Goal: Task Accomplishment & Management: Manage account settings

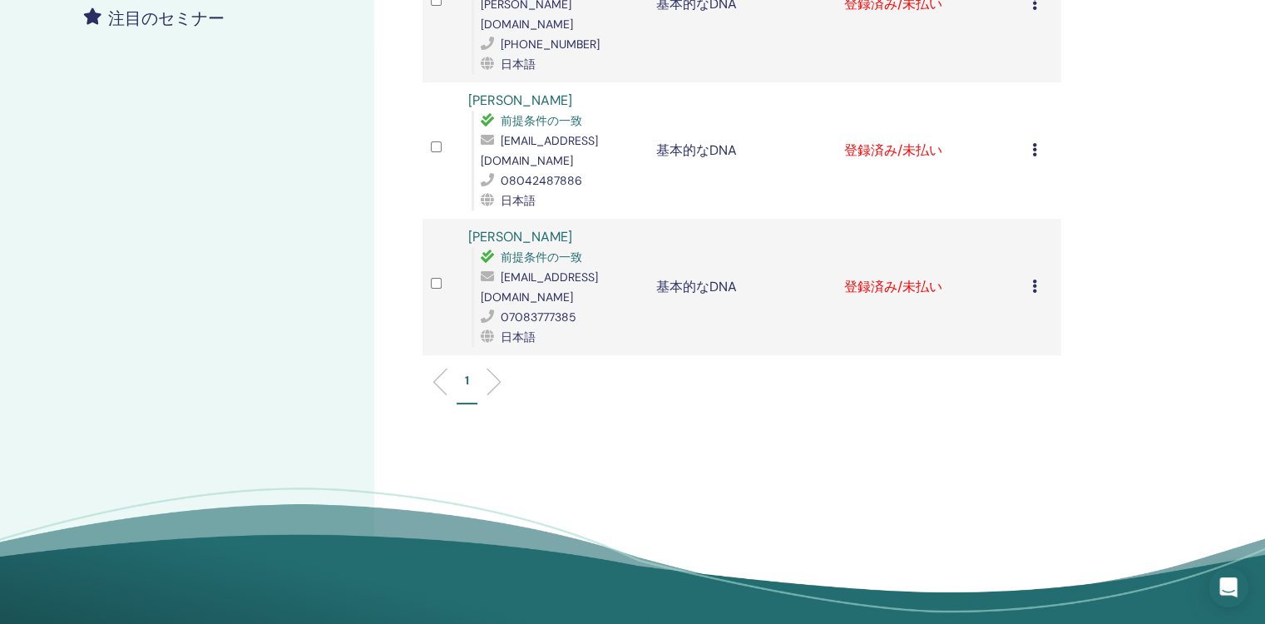
scroll to position [166, 0]
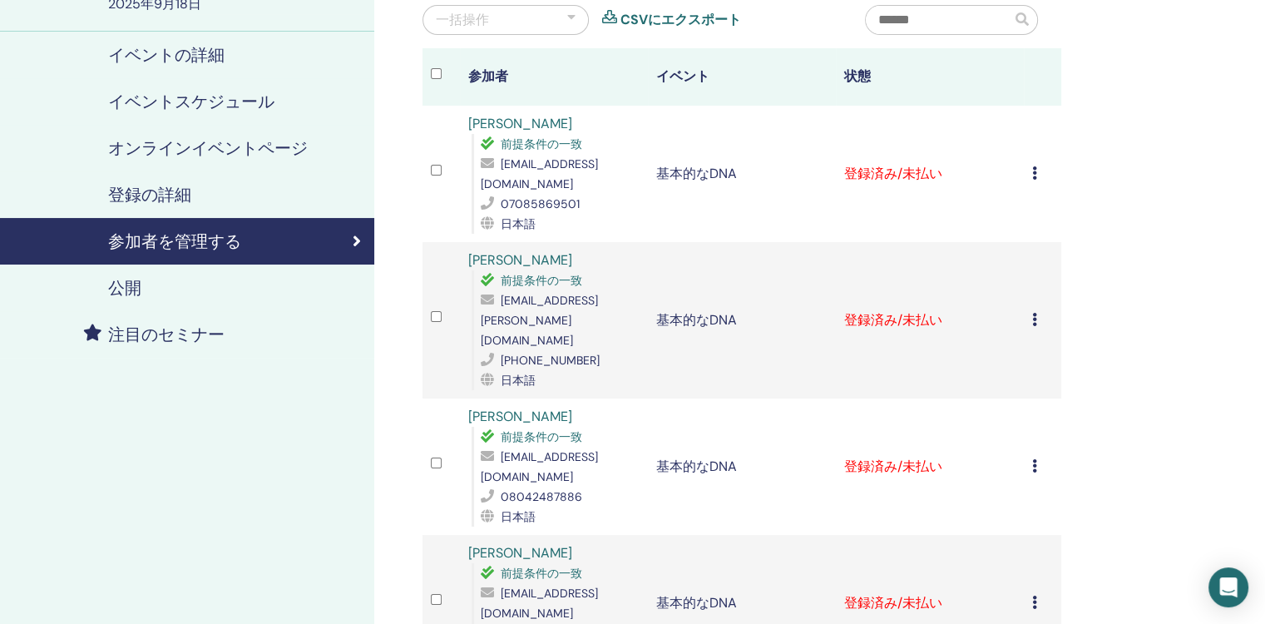
click at [1034, 167] on icon at bounding box center [1034, 172] width 5 height 13
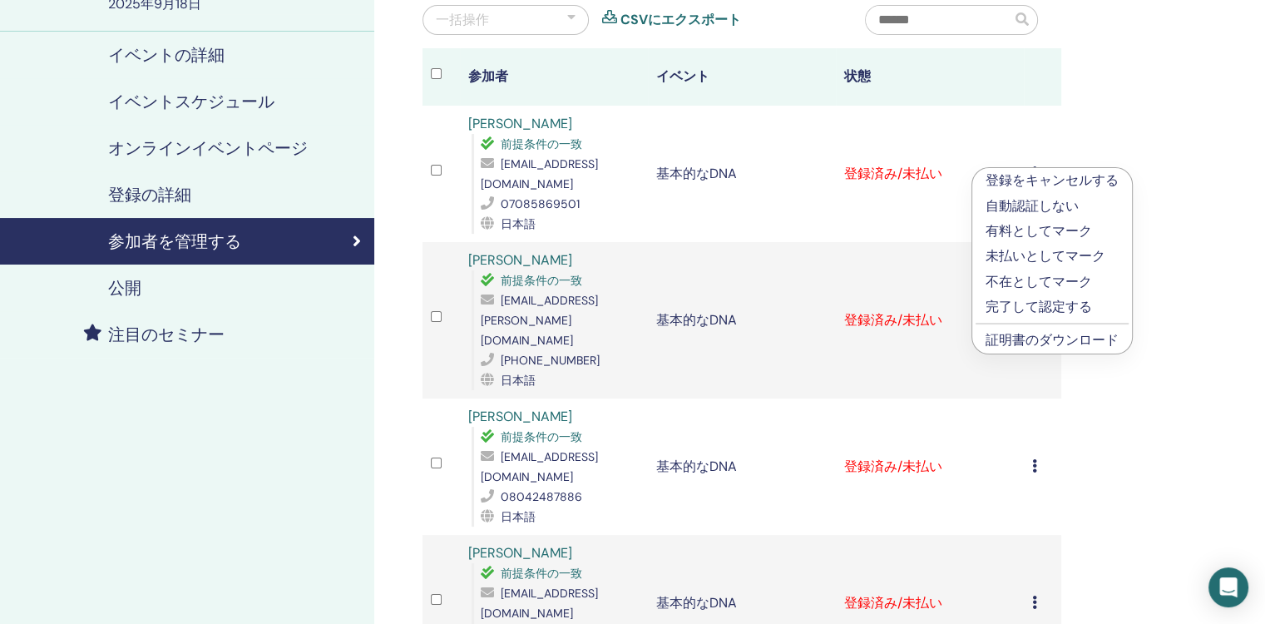
click at [1074, 340] on link "証明書のダウンロード" at bounding box center [1051, 339] width 133 height 17
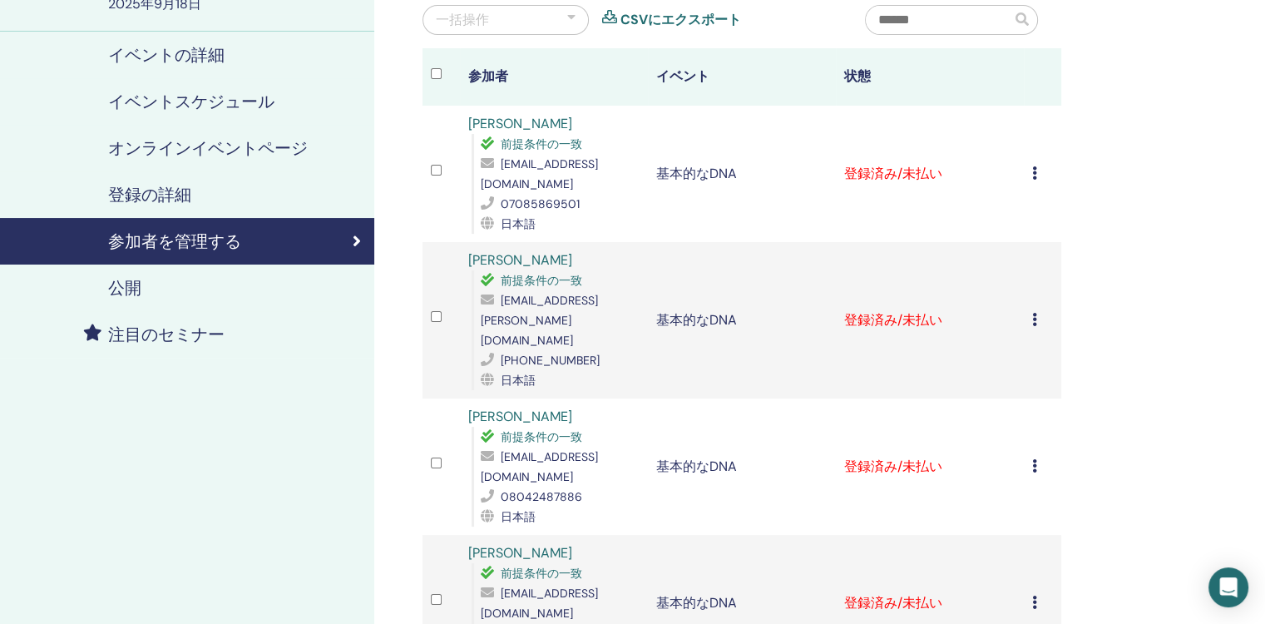
click at [1033, 174] on icon at bounding box center [1034, 172] width 5 height 13
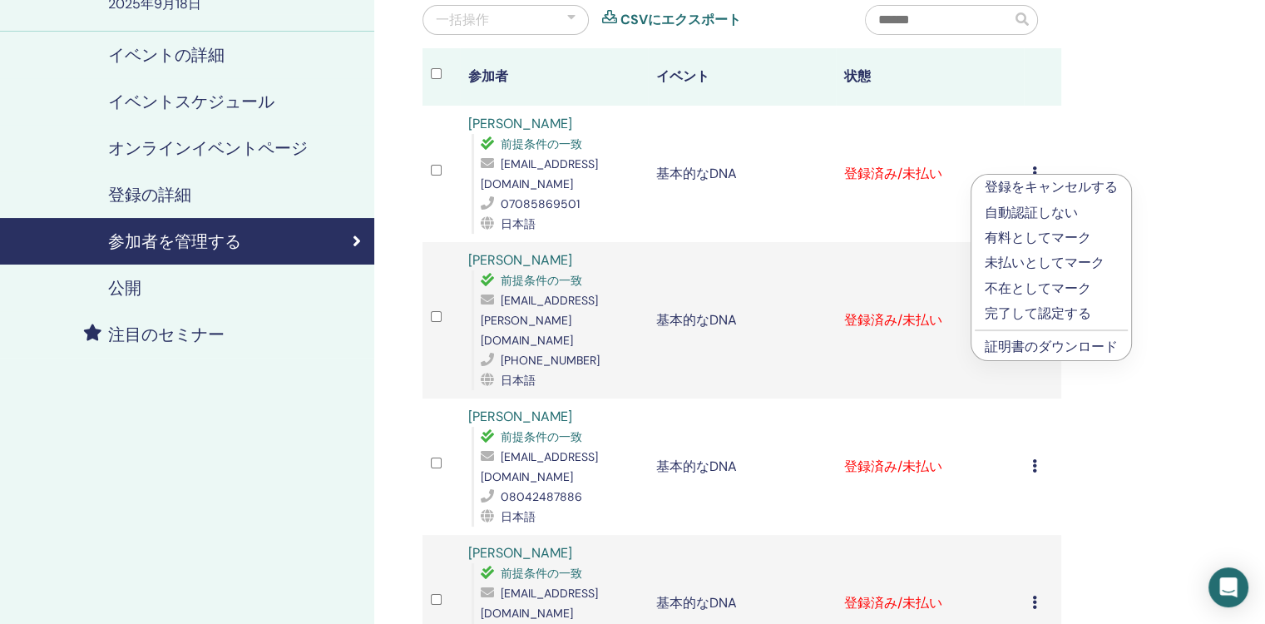
click at [1046, 312] on p "完了して認定する" at bounding box center [1051, 314] width 133 height 20
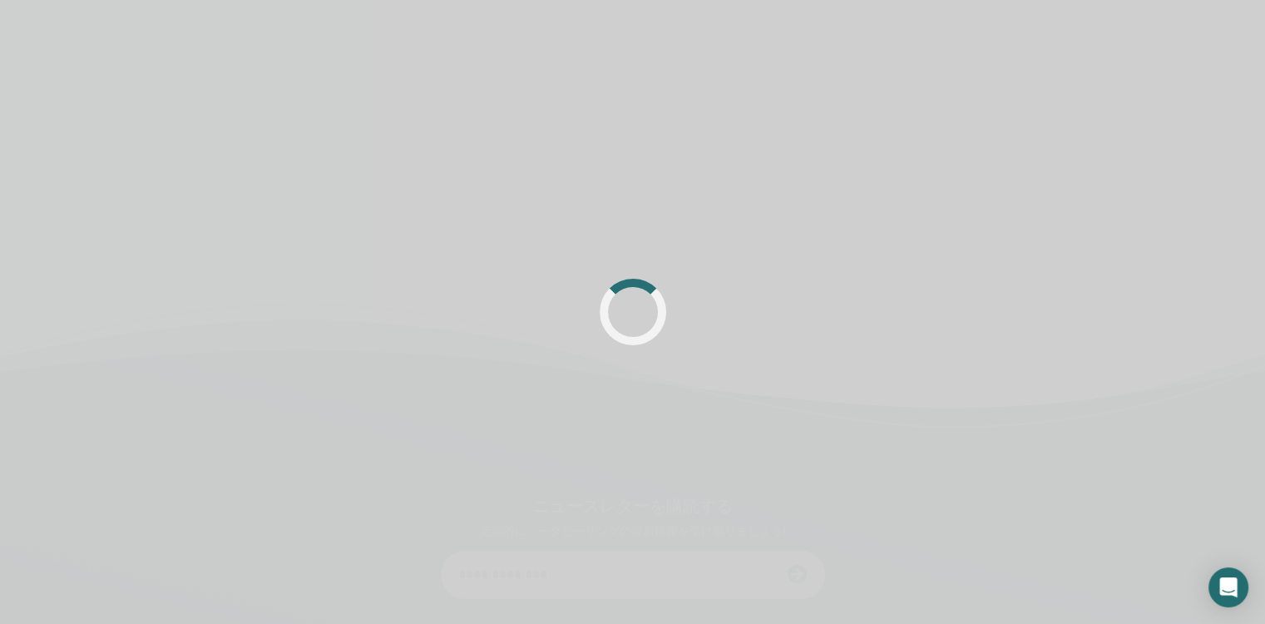
scroll to position [166, 0]
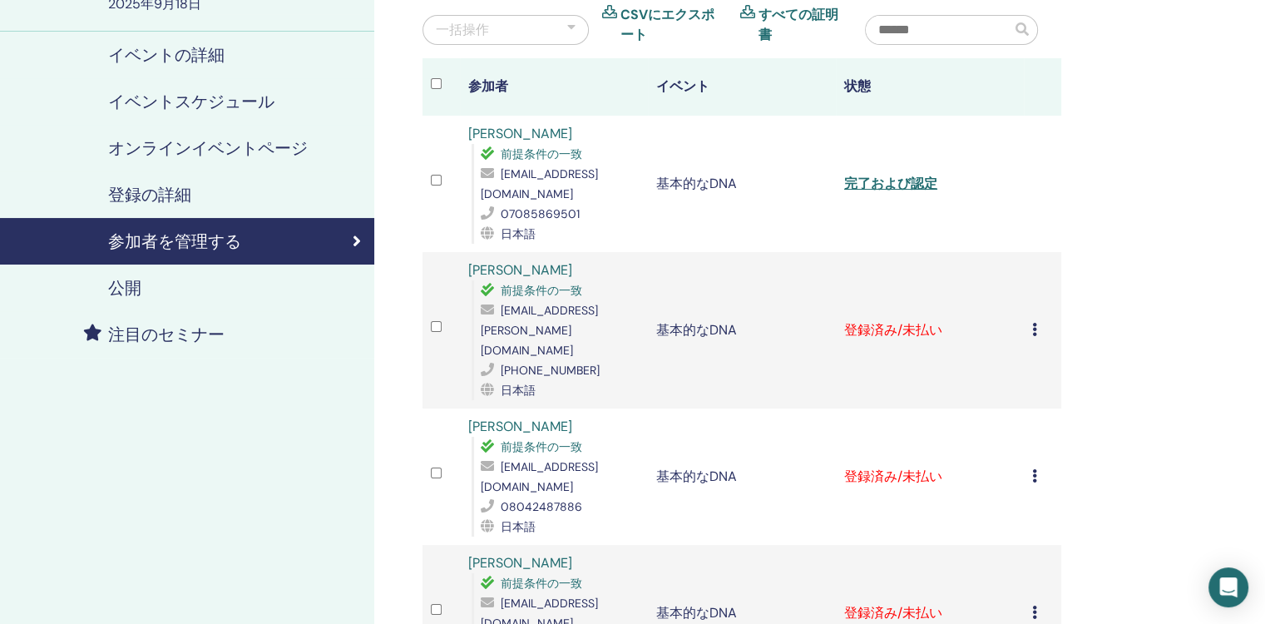
click at [1034, 328] on div "登録をキャンセルする 自動認証しない 有料としてマーク 未払いとしてマーク 不在としてマーク 完了して認定する 証明書のダウンロード" at bounding box center [1042, 330] width 21 height 20
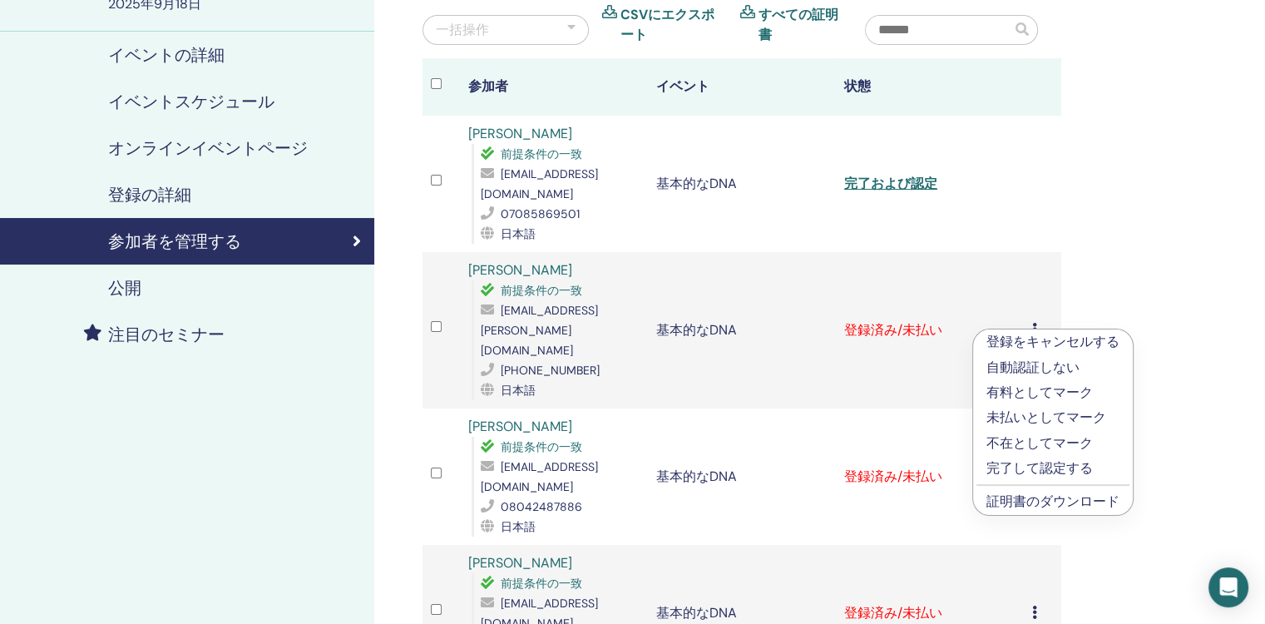
click at [1041, 471] on p "完了して認定する" at bounding box center [1052, 468] width 133 height 20
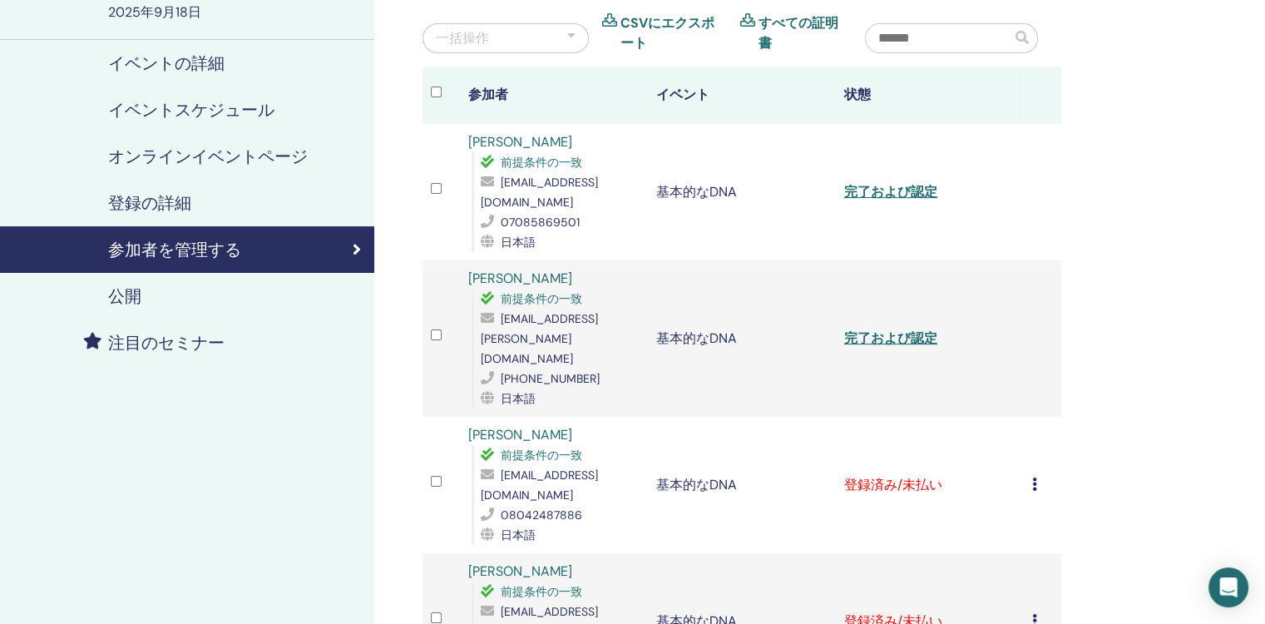
scroll to position [416, 0]
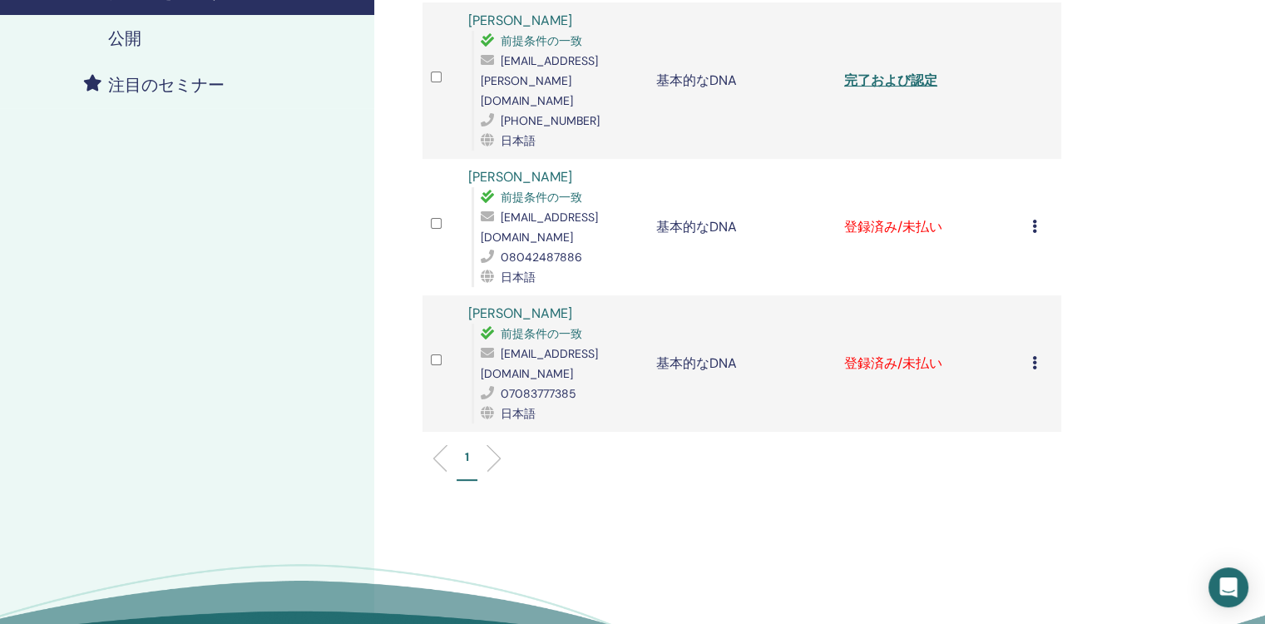
click at [1037, 217] on div "登録をキャンセルする 自動認証しない 有料としてマーク 未払いとしてマーク 不在としてマーク 完了して認定する 証明書のダウンロード" at bounding box center [1042, 227] width 21 height 20
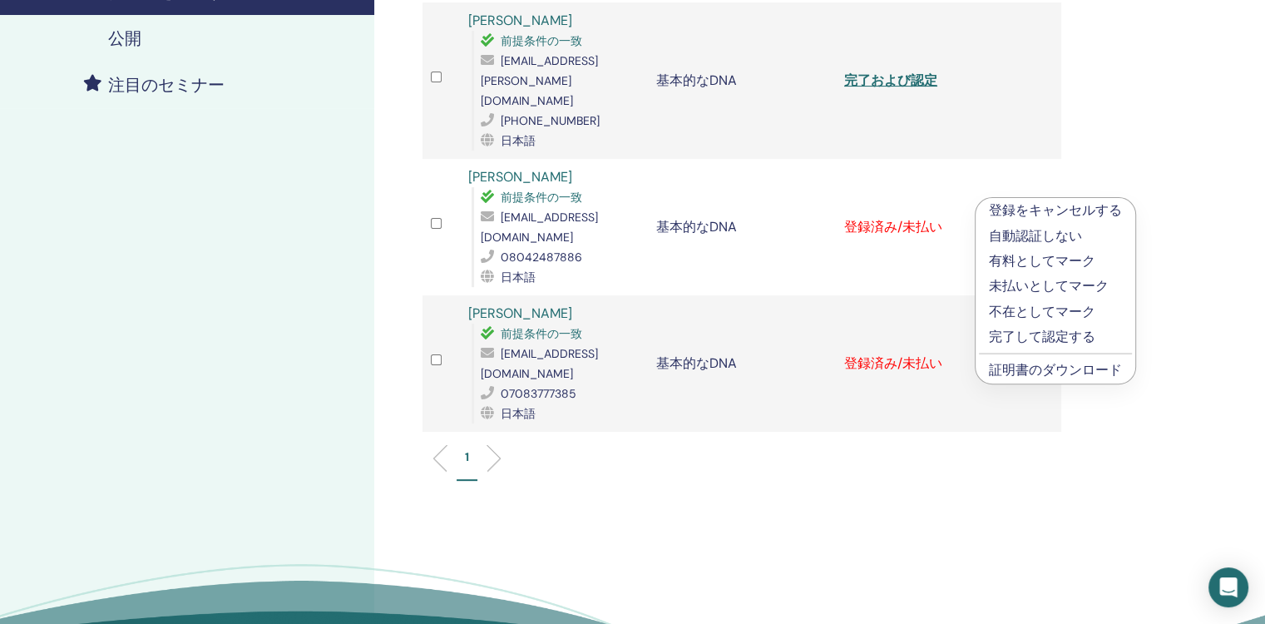
click at [1044, 333] on p "完了して認定する" at bounding box center [1055, 337] width 133 height 20
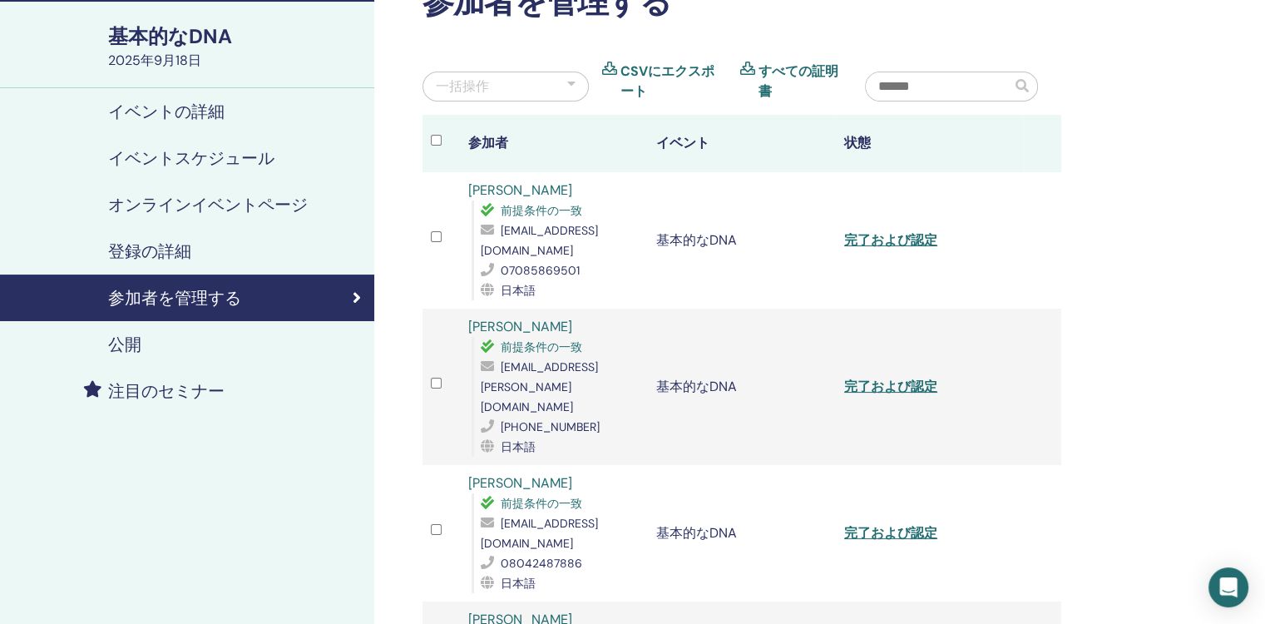
scroll to position [333, 0]
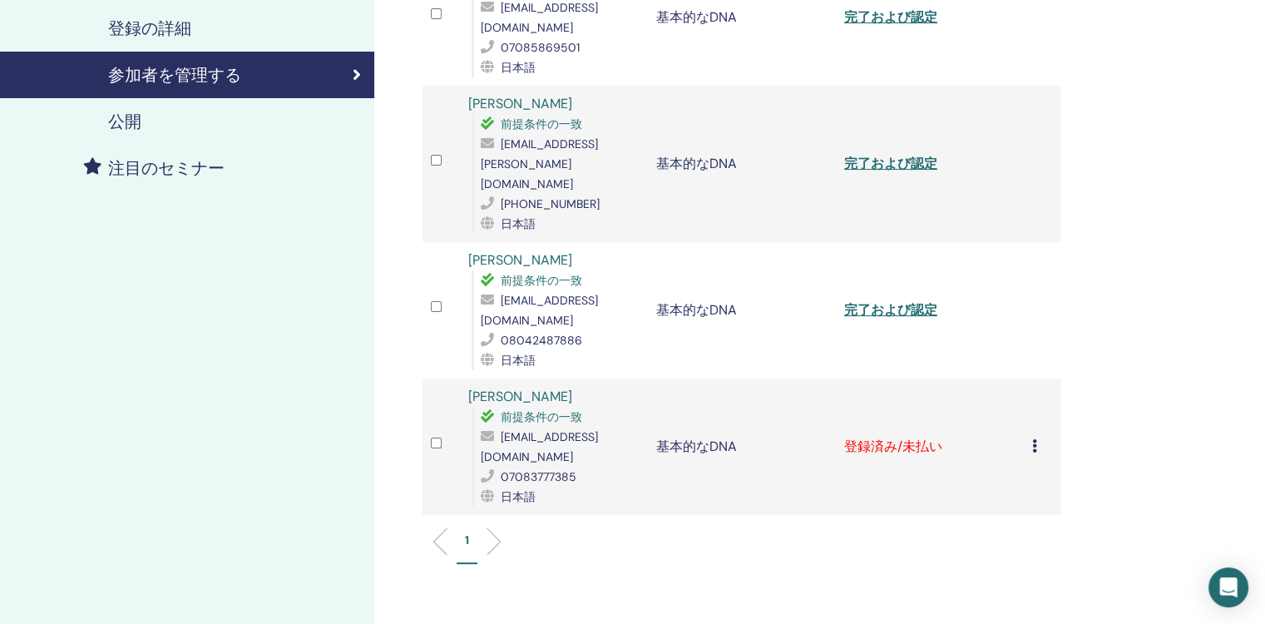
click at [1032, 439] on icon at bounding box center [1034, 445] width 5 height 13
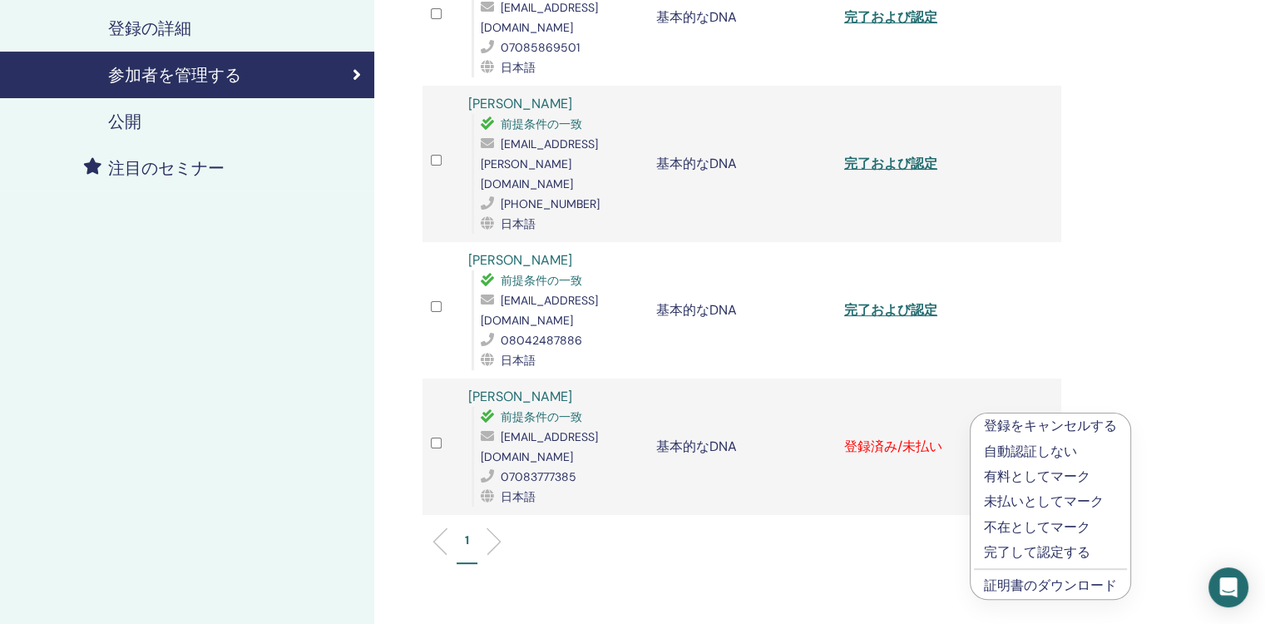
click at [1048, 548] on p "完了して認定する" at bounding box center [1050, 552] width 133 height 20
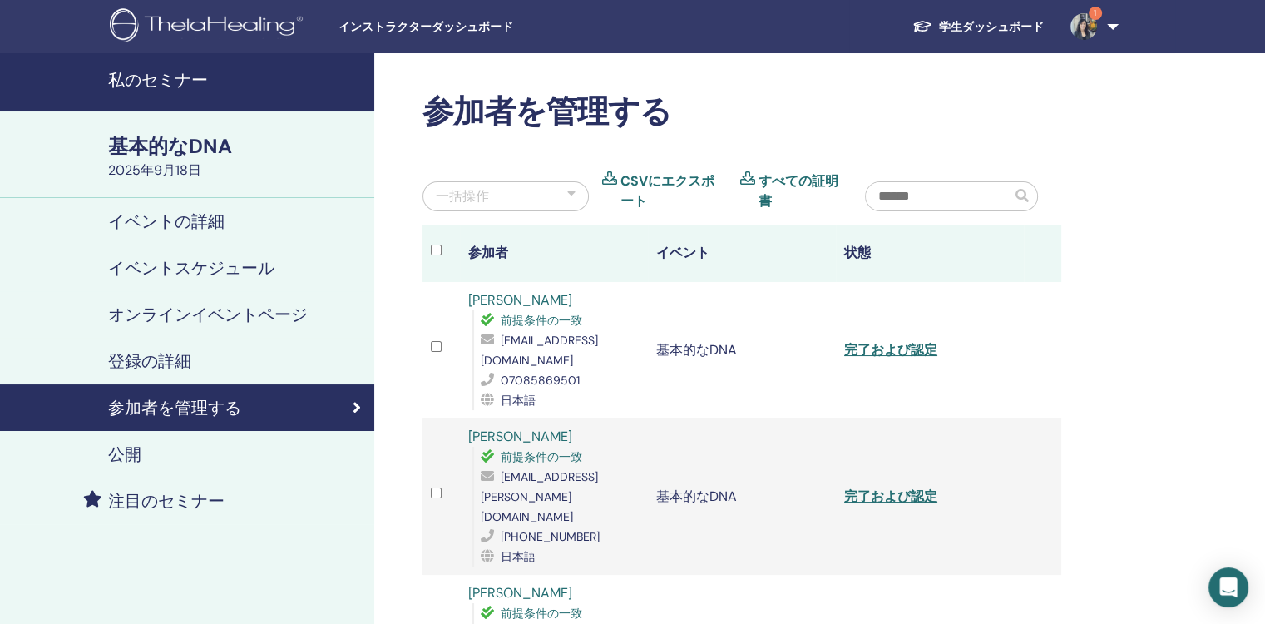
click at [195, 82] on h4 "私のセミナー" at bounding box center [236, 80] width 256 height 20
